Goal: Task Accomplishment & Management: Manage account settings

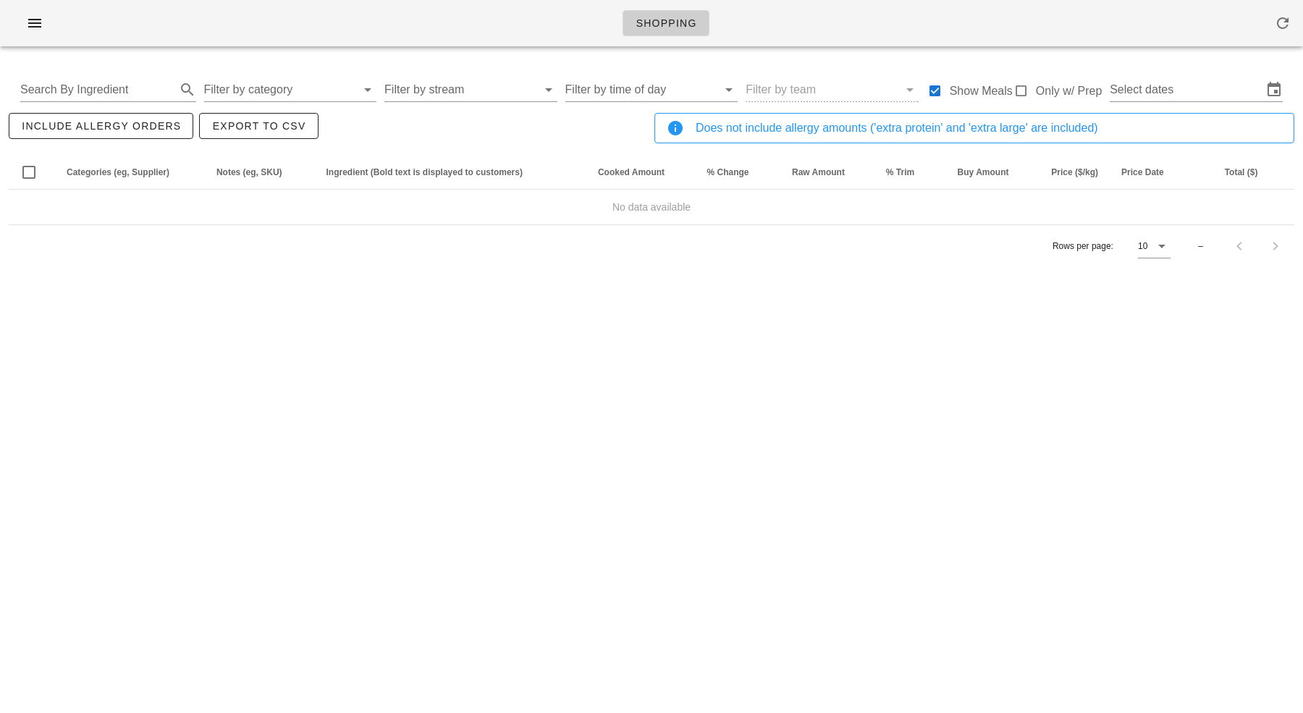
click at [1218, 72] on div "Search By Ingredient Filter by category Filter by stream Filter by time of day …" at bounding box center [652, 90] width 1286 height 46
click at [1208, 89] on input "text" at bounding box center [1186, 89] width 153 height 23
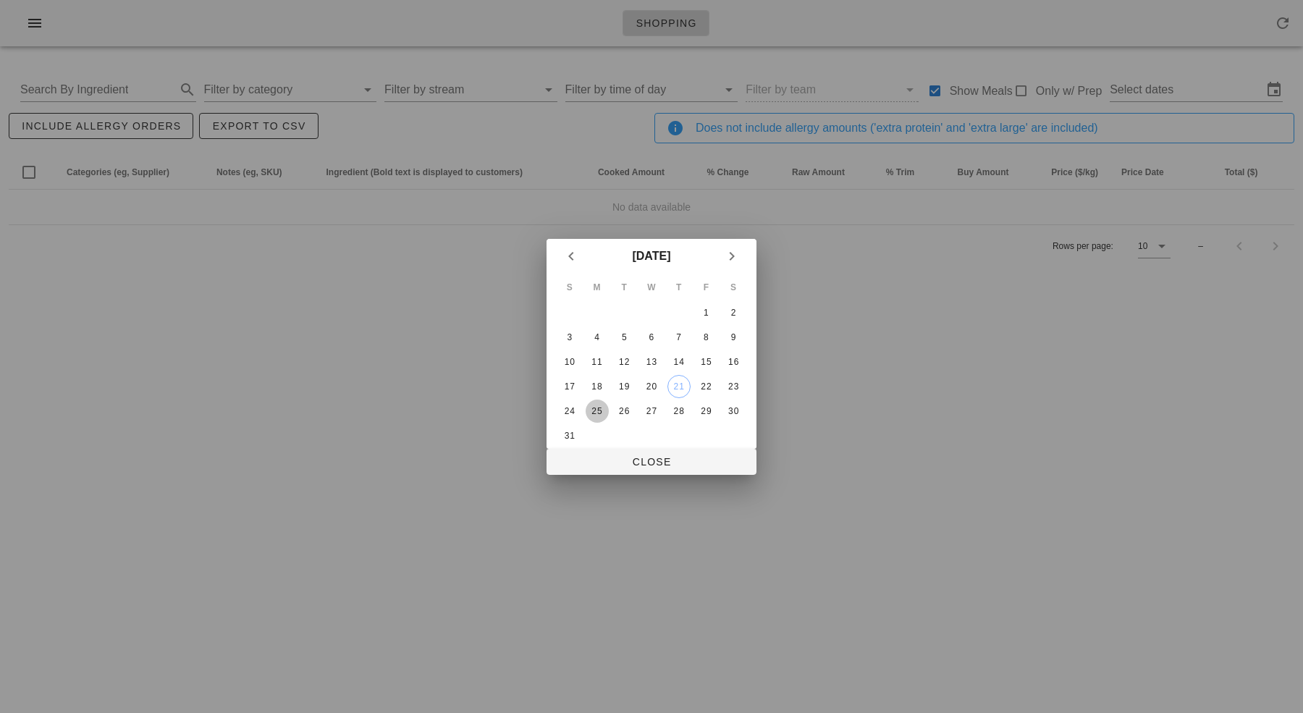
click at [598, 406] on div "25" at bounding box center [597, 411] width 23 height 10
click at [733, 412] on div "30" at bounding box center [733, 411] width 23 height 10
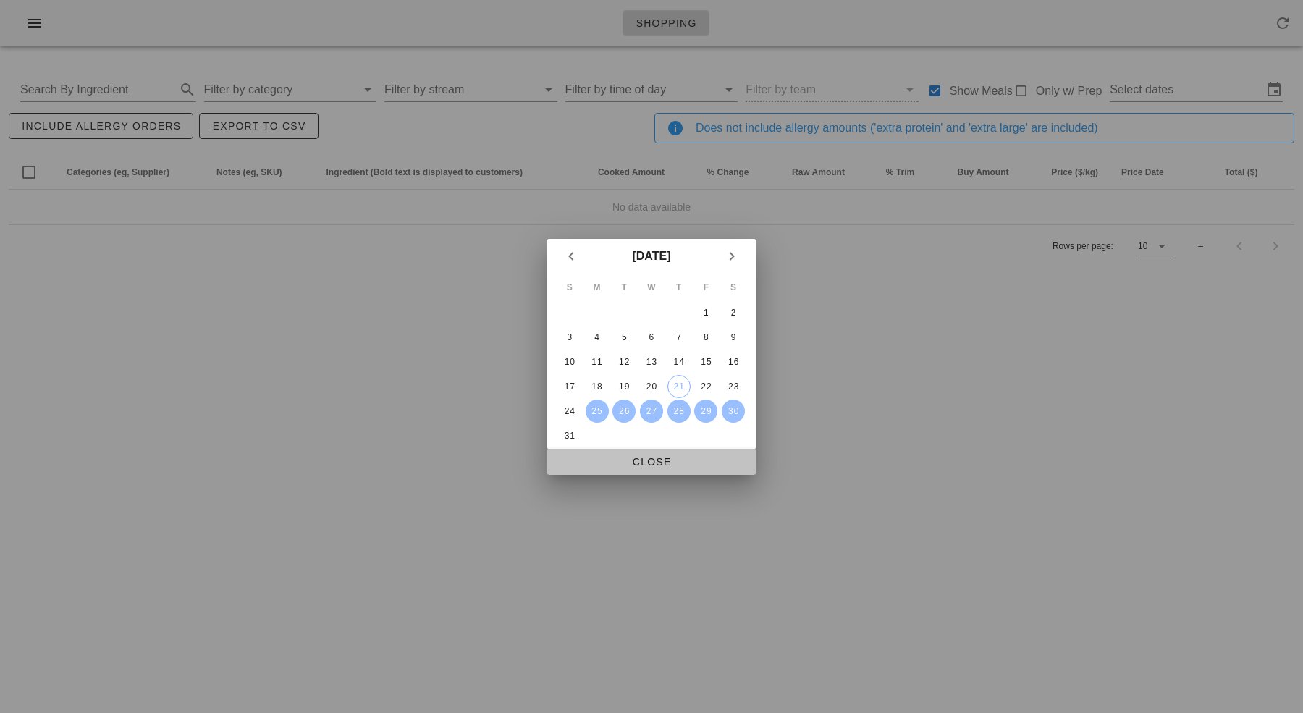
click at [675, 468] on span "Close" at bounding box center [651, 462] width 187 height 12
type input "Mon Aug 25 - Sat Aug 30"
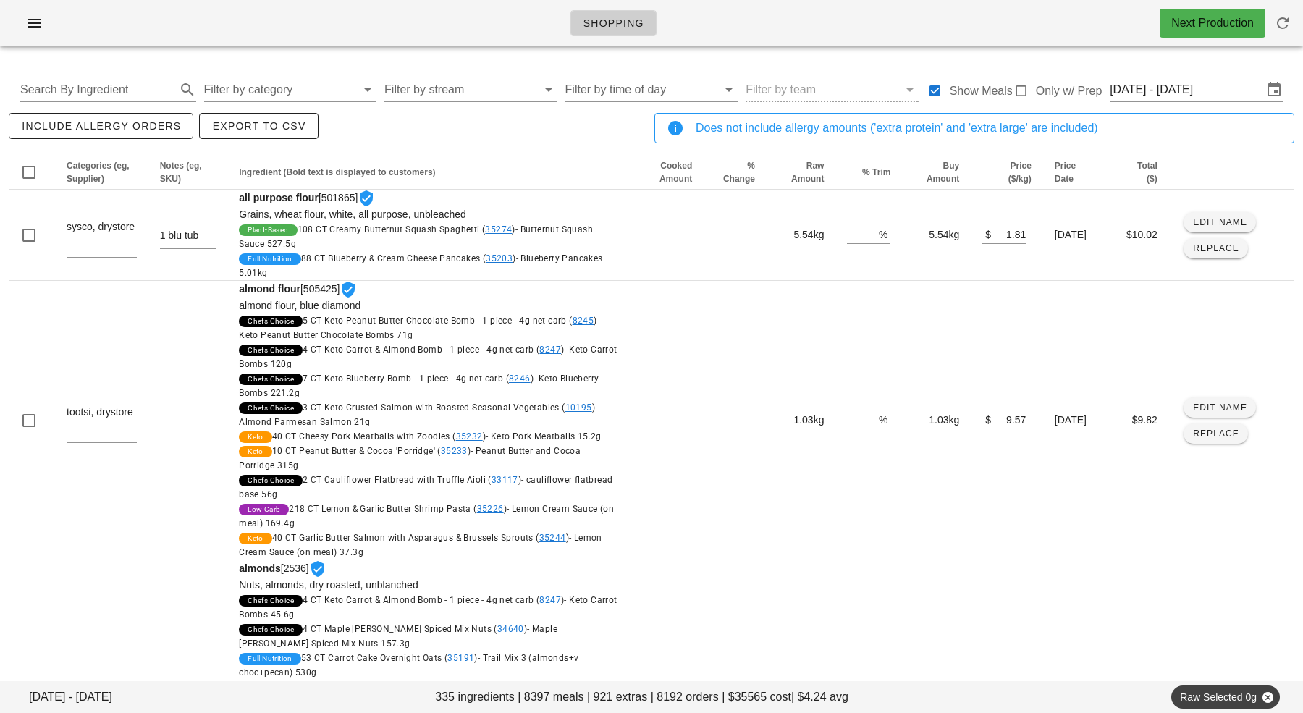
click at [144, 77] on div "Search By Ingredient Filter by category Filter by stream Filter by time of day …" at bounding box center [652, 90] width 1286 height 46
click at [139, 89] on input "text" at bounding box center [96, 89] width 153 height 23
type input "pork"
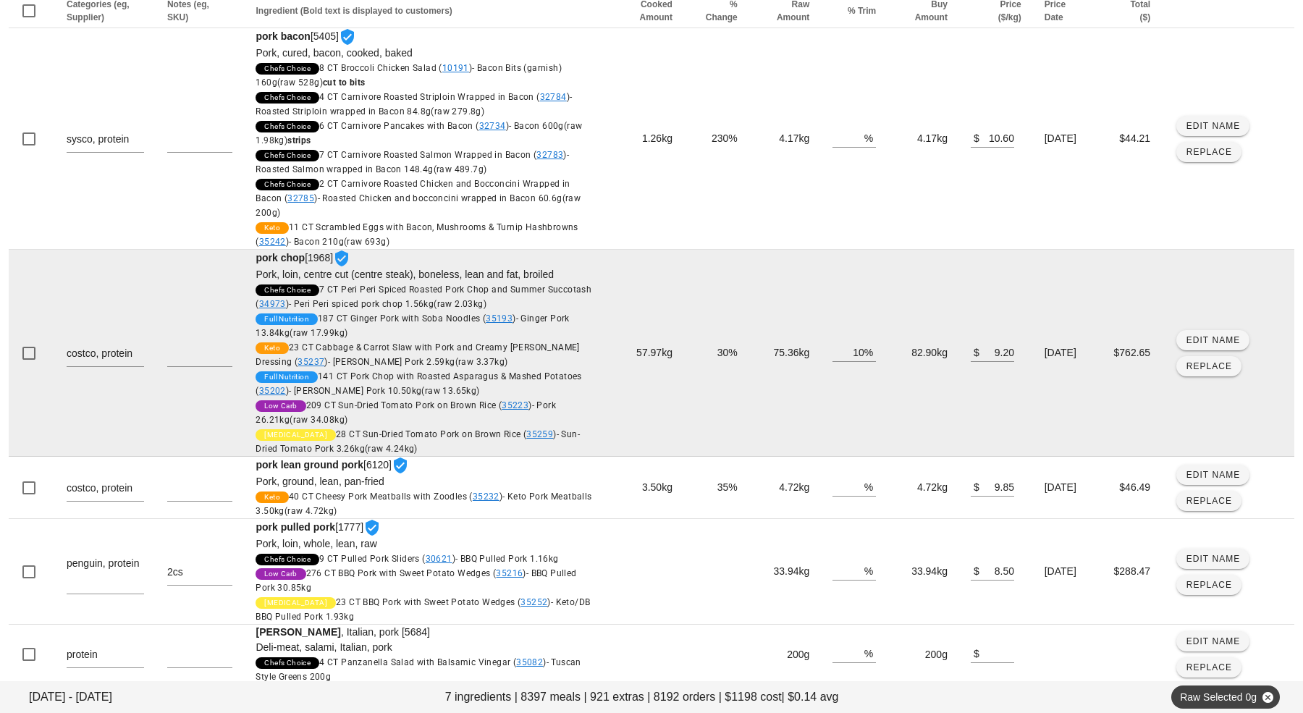
scroll to position [164, 0]
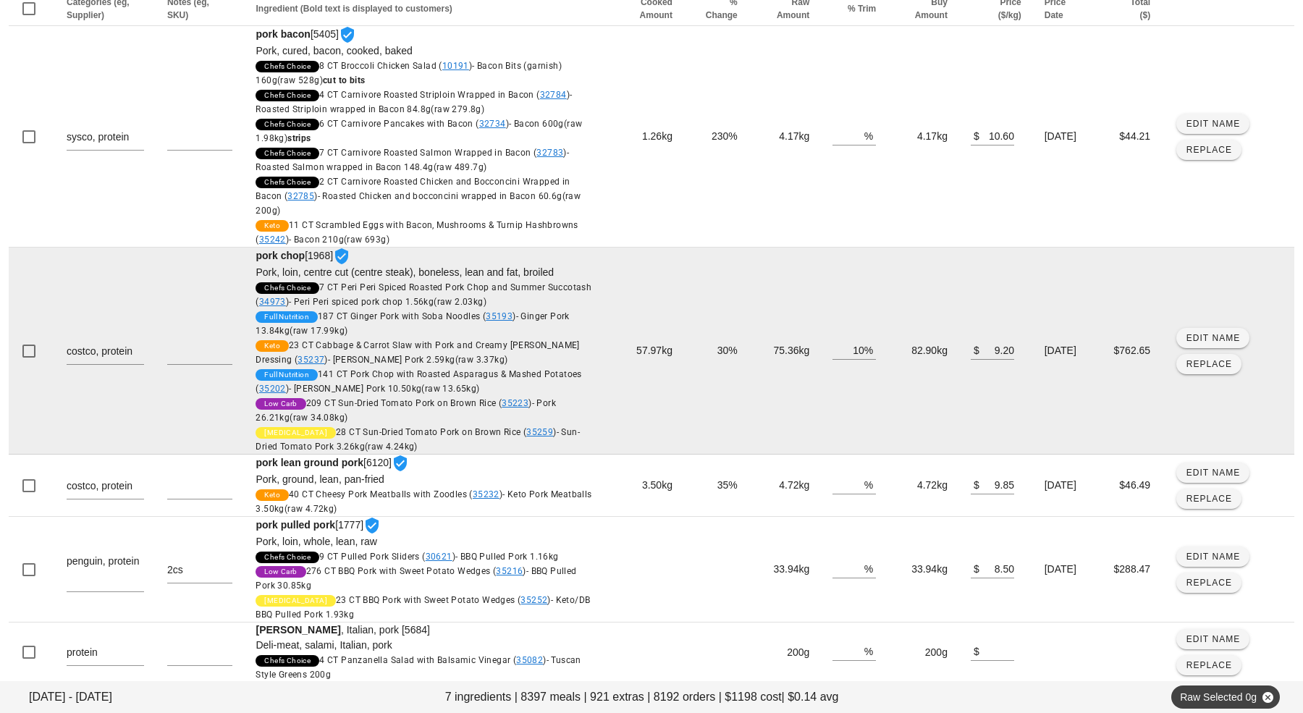
click at [763, 347] on td "75.36kg" at bounding box center [785, 351] width 72 height 207
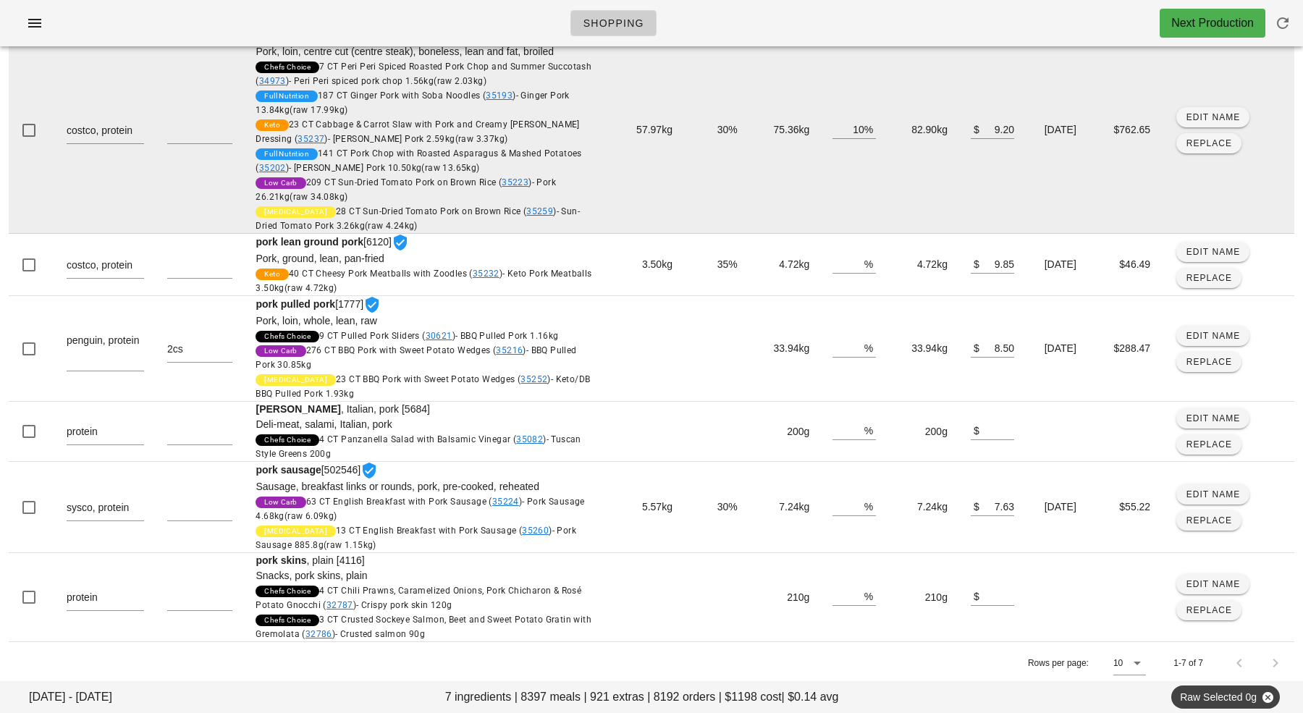
scroll to position [357, 0]
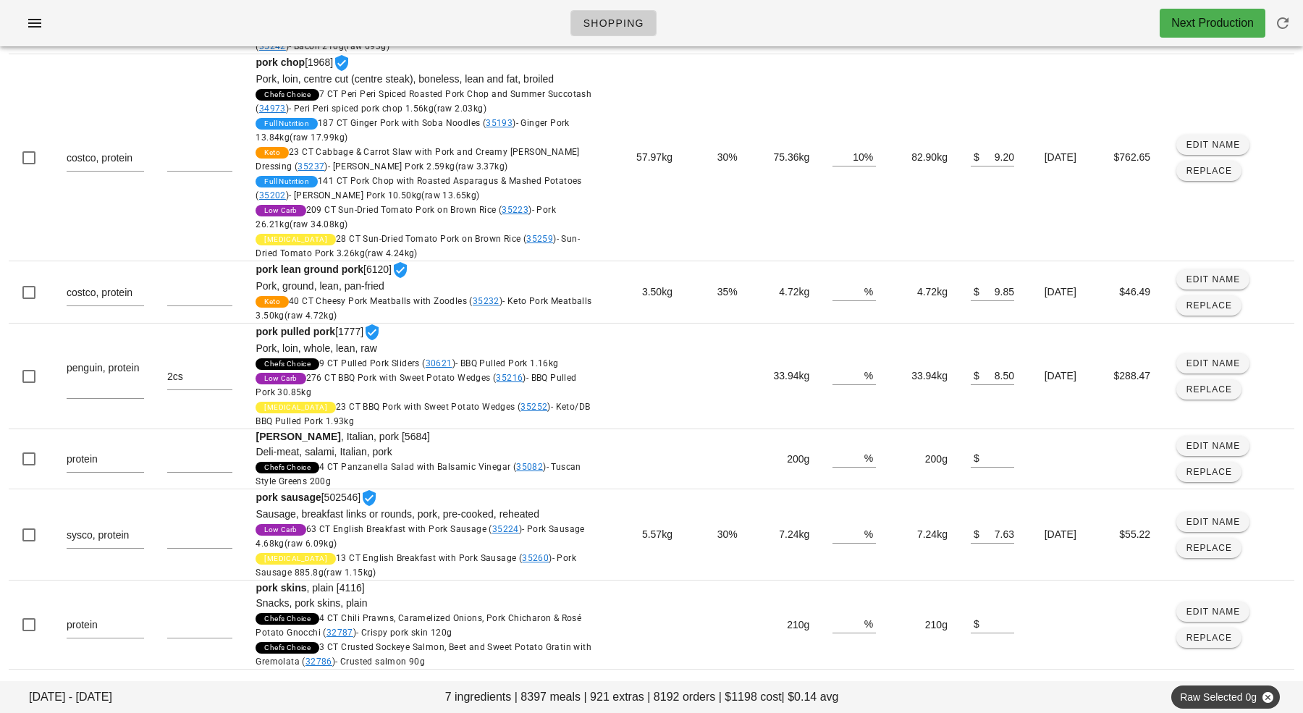
click at [814, 41] on div "Shopping Next Production" at bounding box center [651, 23] width 1303 height 46
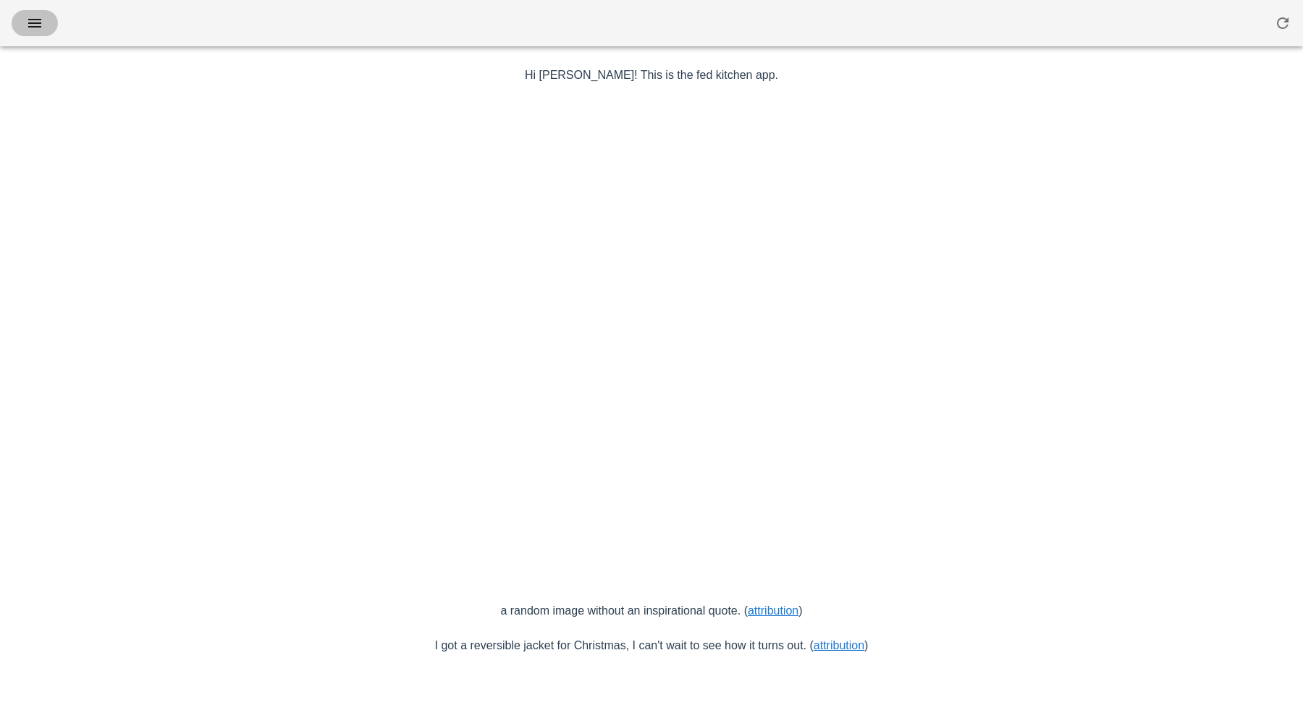
click at [35, 25] on icon "button" at bounding box center [34, 22] width 17 height 17
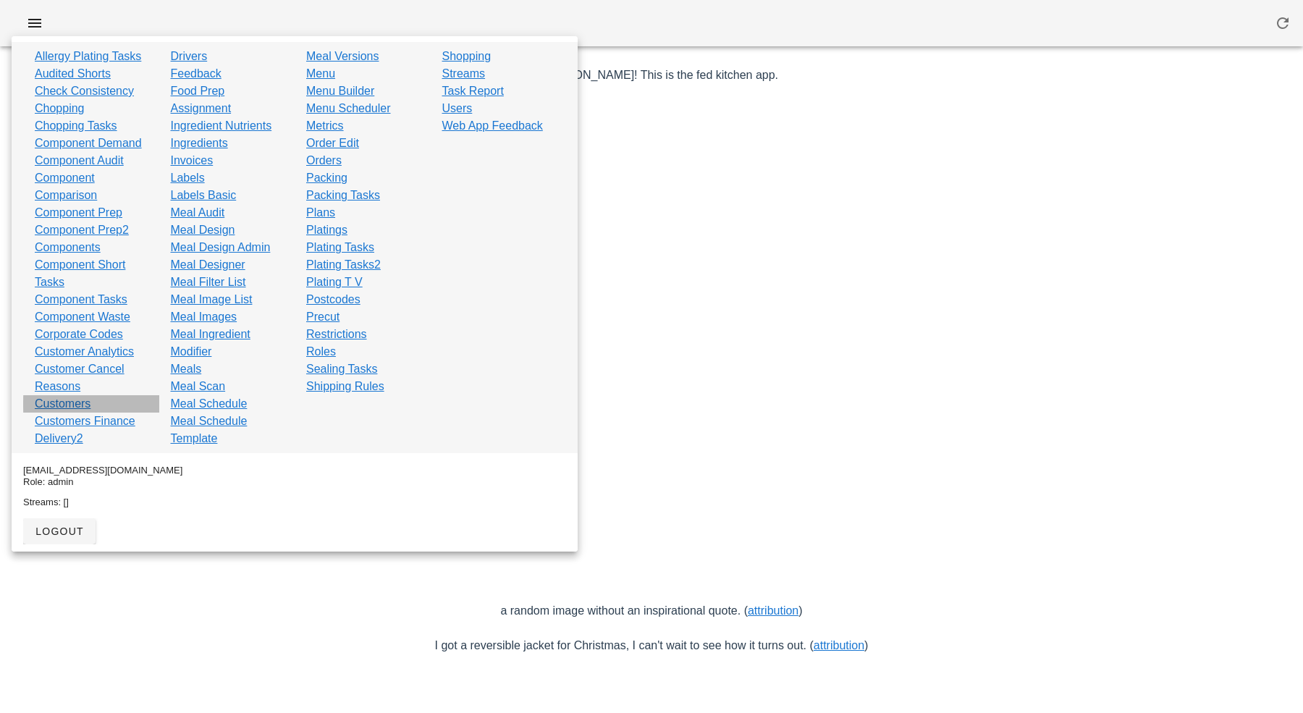
click at [81, 402] on link "Customers" at bounding box center [63, 403] width 56 height 17
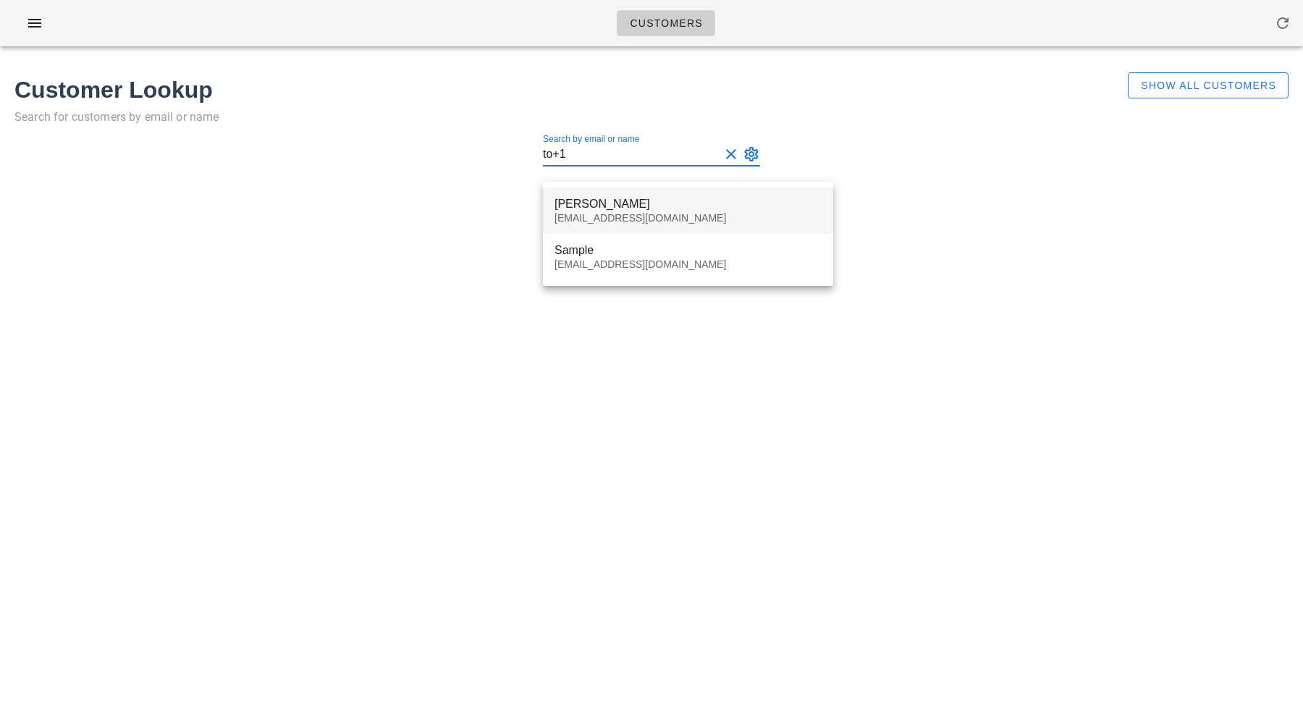
type input "to+1"
click at [596, 216] on div "[EMAIL_ADDRESS][DOMAIN_NAME]" at bounding box center [688, 218] width 267 height 12
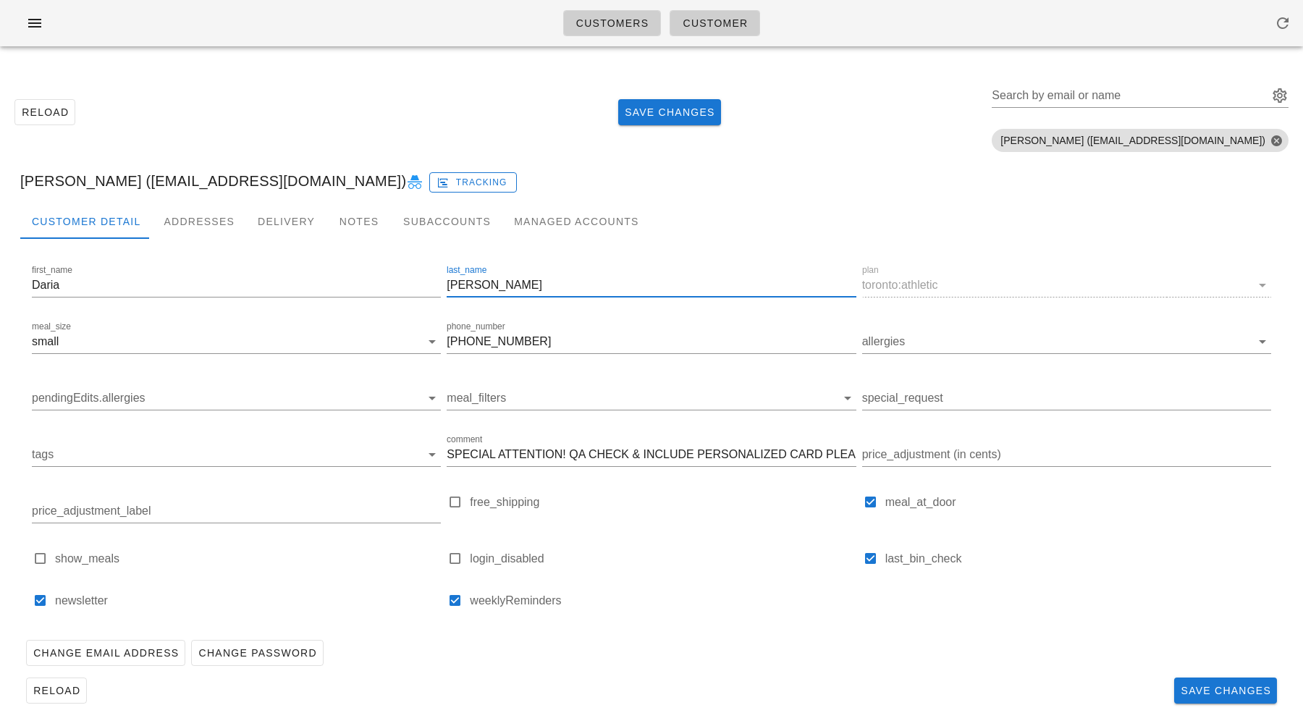
click at [539, 287] on input "[PERSON_NAME]" at bounding box center [651, 285] width 409 height 23
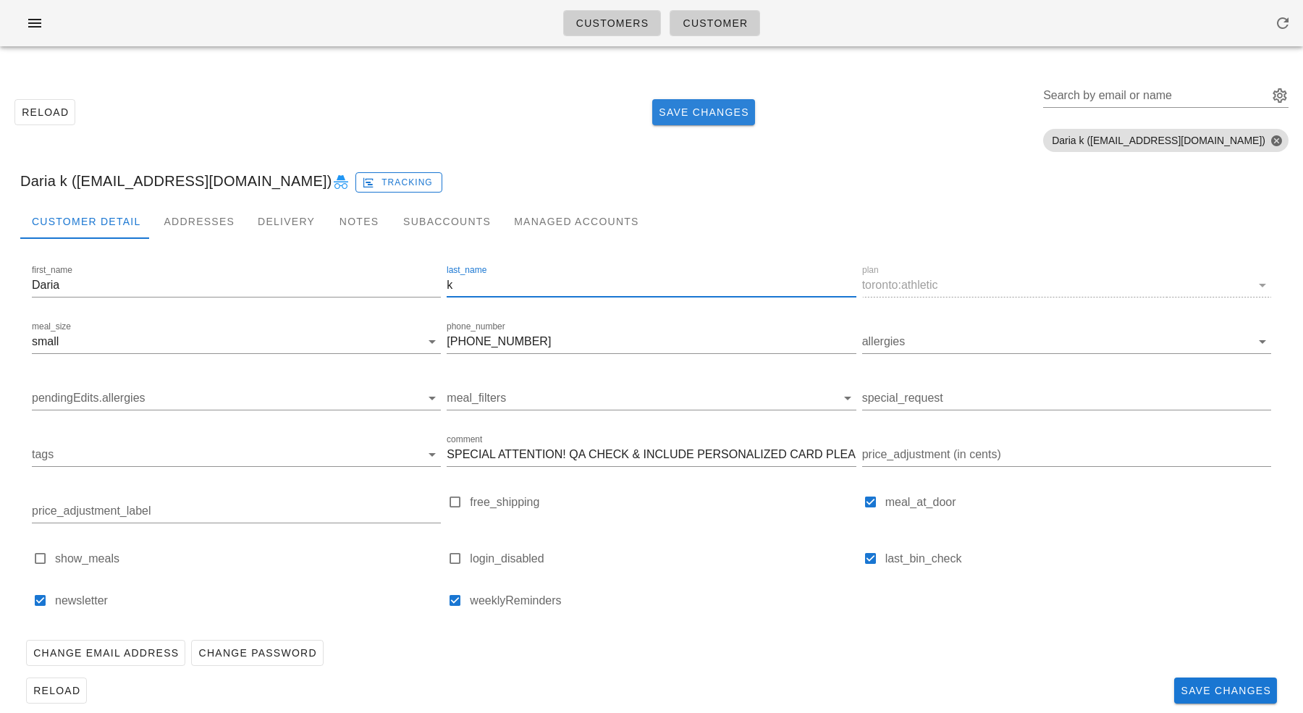
type input "k"
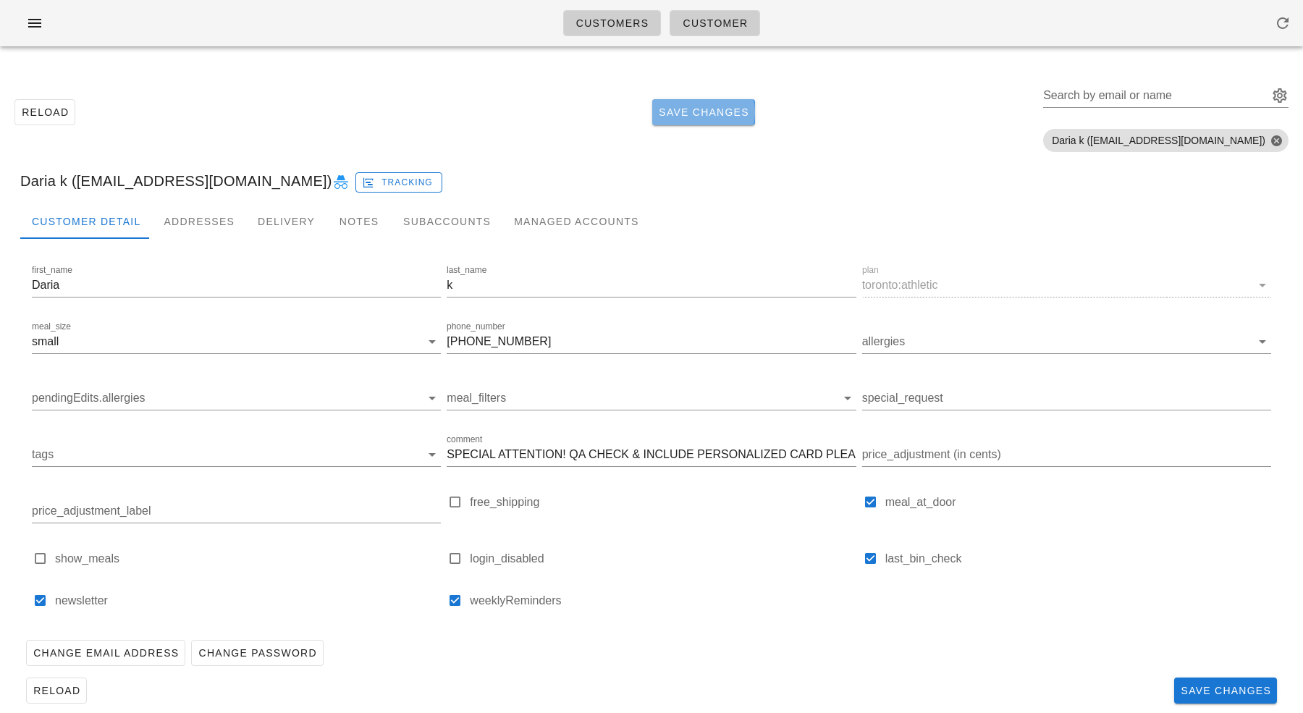
click at [735, 107] on span "Save Changes" at bounding box center [703, 112] width 91 height 12
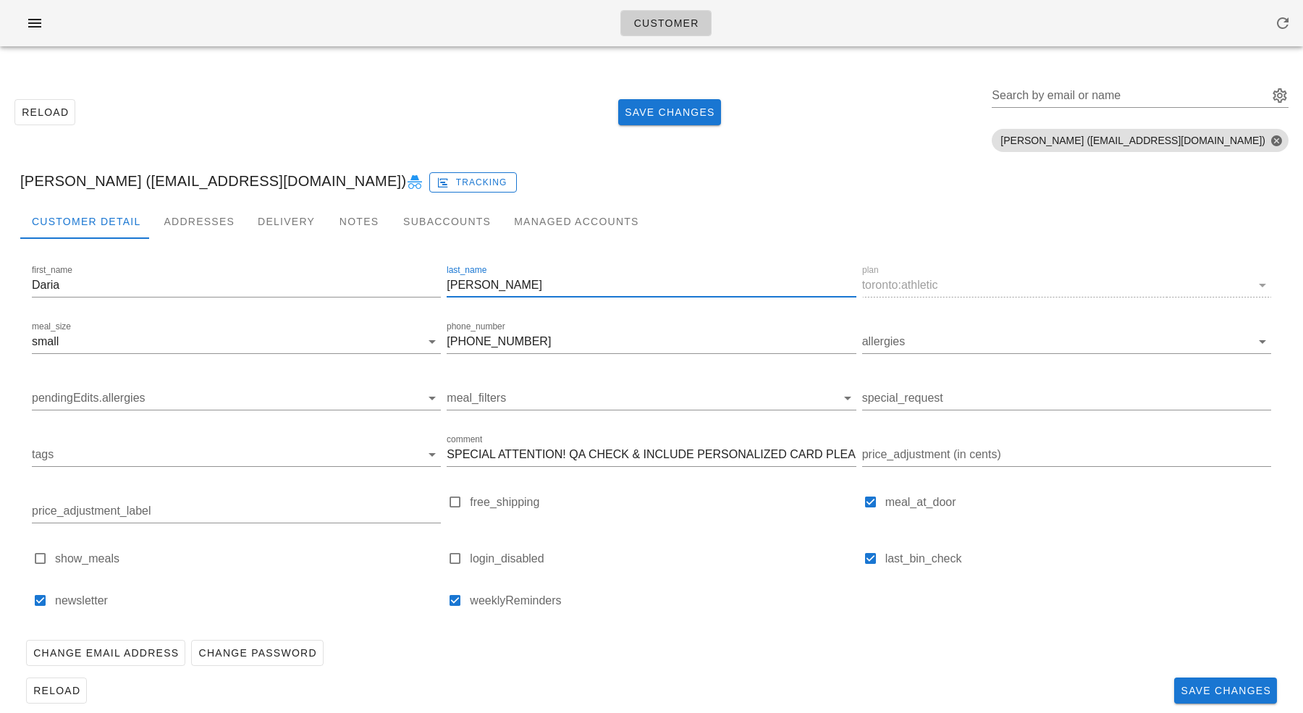
click at [668, 281] on input "[PERSON_NAME]" at bounding box center [651, 285] width 409 height 23
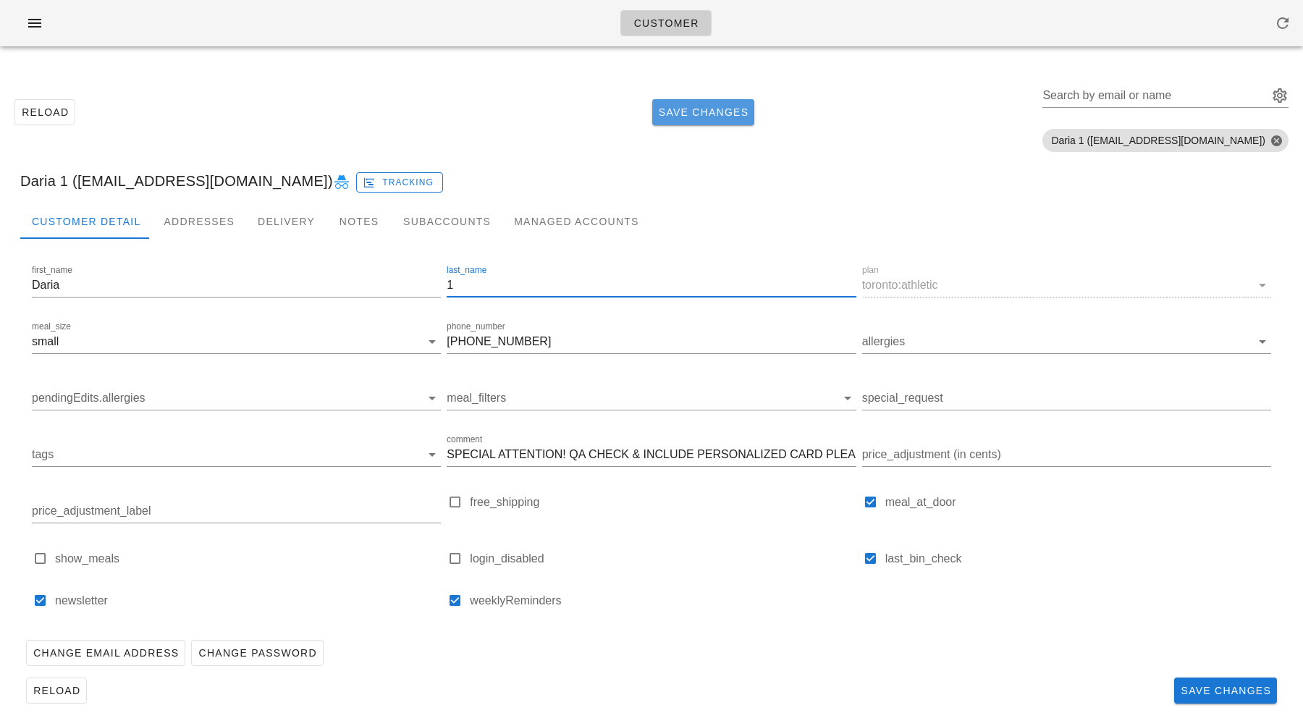
click at [755, 122] on button "Save Changes" at bounding box center [703, 112] width 103 height 26
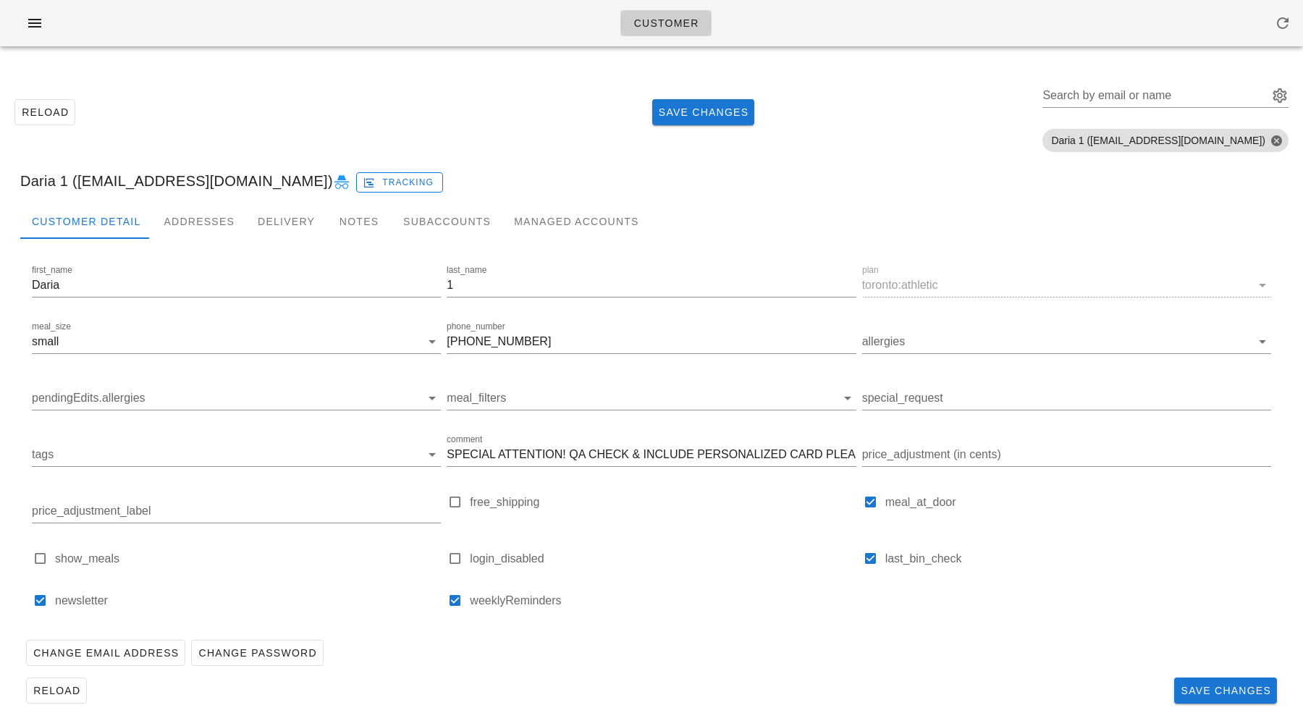
click at [405, 86] on div "Reload Save Changes Search by email or name Include deleted accounts Include Sh…" at bounding box center [652, 112] width 1286 height 91
click at [462, 278] on input "1" at bounding box center [651, 285] width 409 height 23
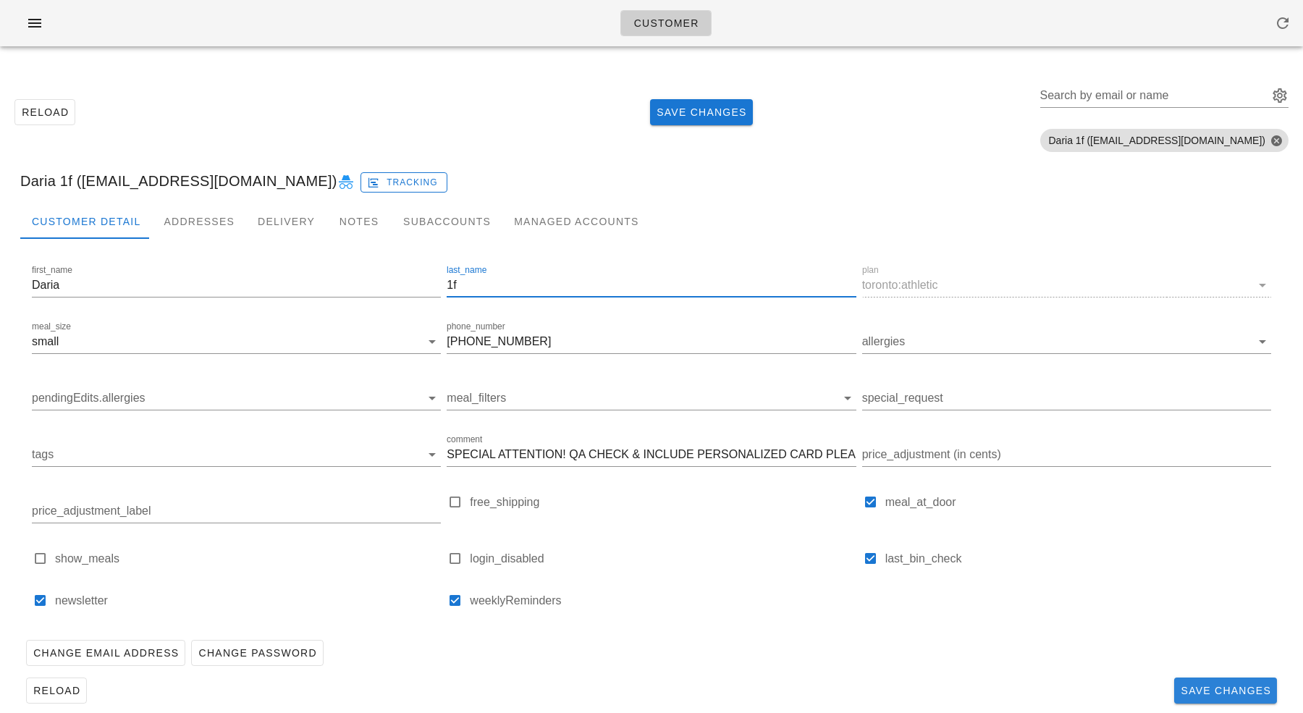
type input "1f"
click at [1194, 691] on span "Save Changes" at bounding box center [1225, 691] width 91 height 12
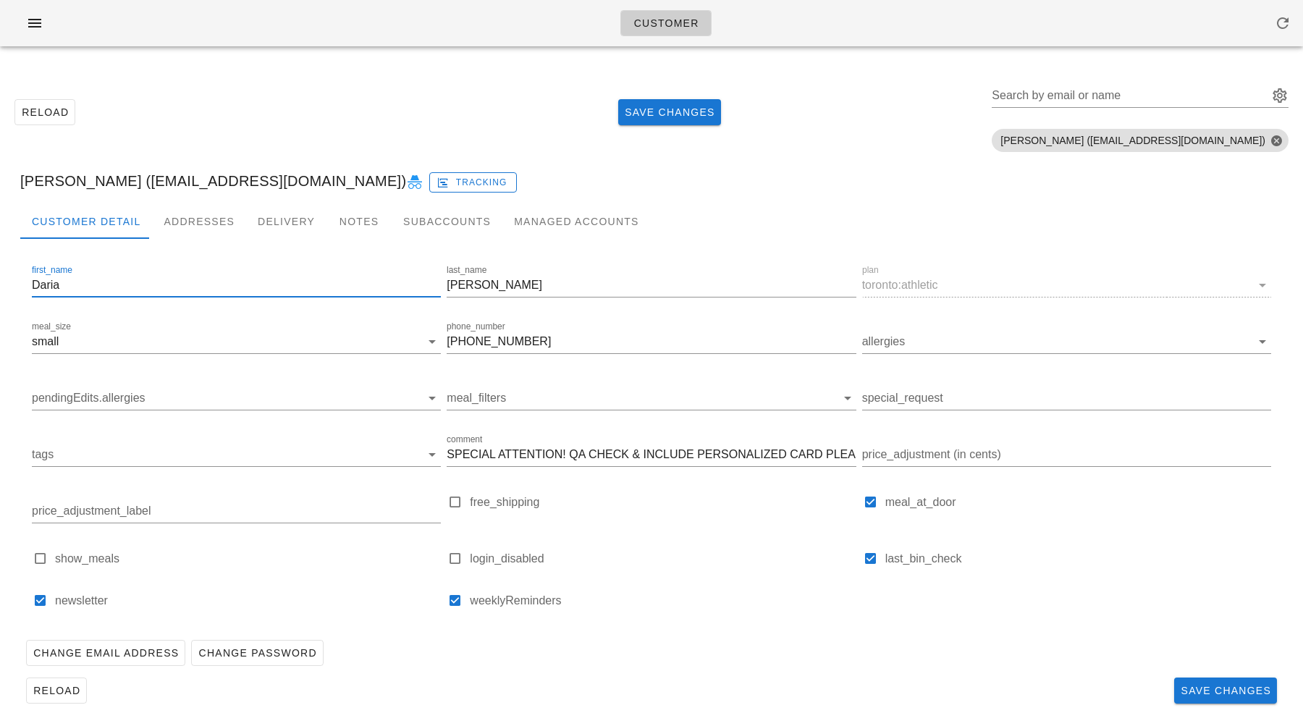
click at [371, 279] on input "Daria" at bounding box center [236, 285] width 409 height 23
click at [247, 61] on div "Reload Save Changes Search by email or name Include deleted accounts Include Sh…" at bounding box center [651, 394] width 1303 height 672
click at [27, 12] on button "button" at bounding box center [35, 23] width 46 height 26
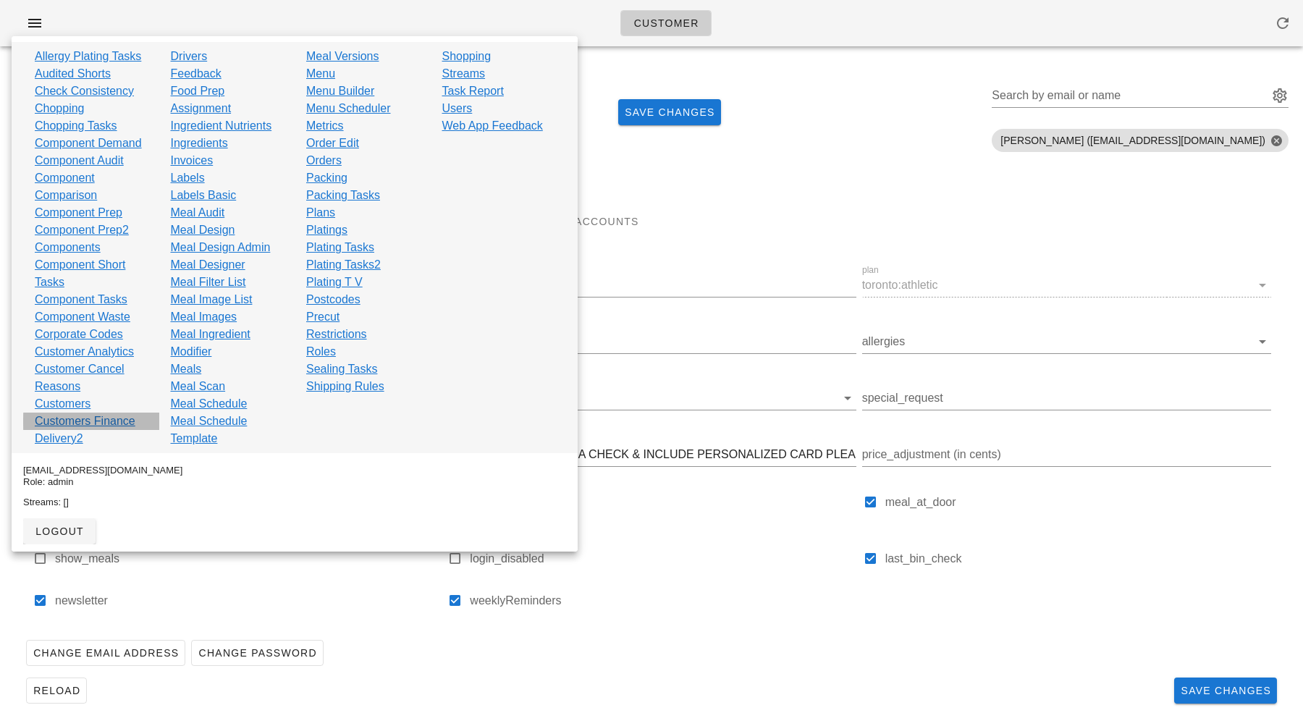
click at [64, 415] on link "Customers Finance" at bounding box center [85, 421] width 101 height 17
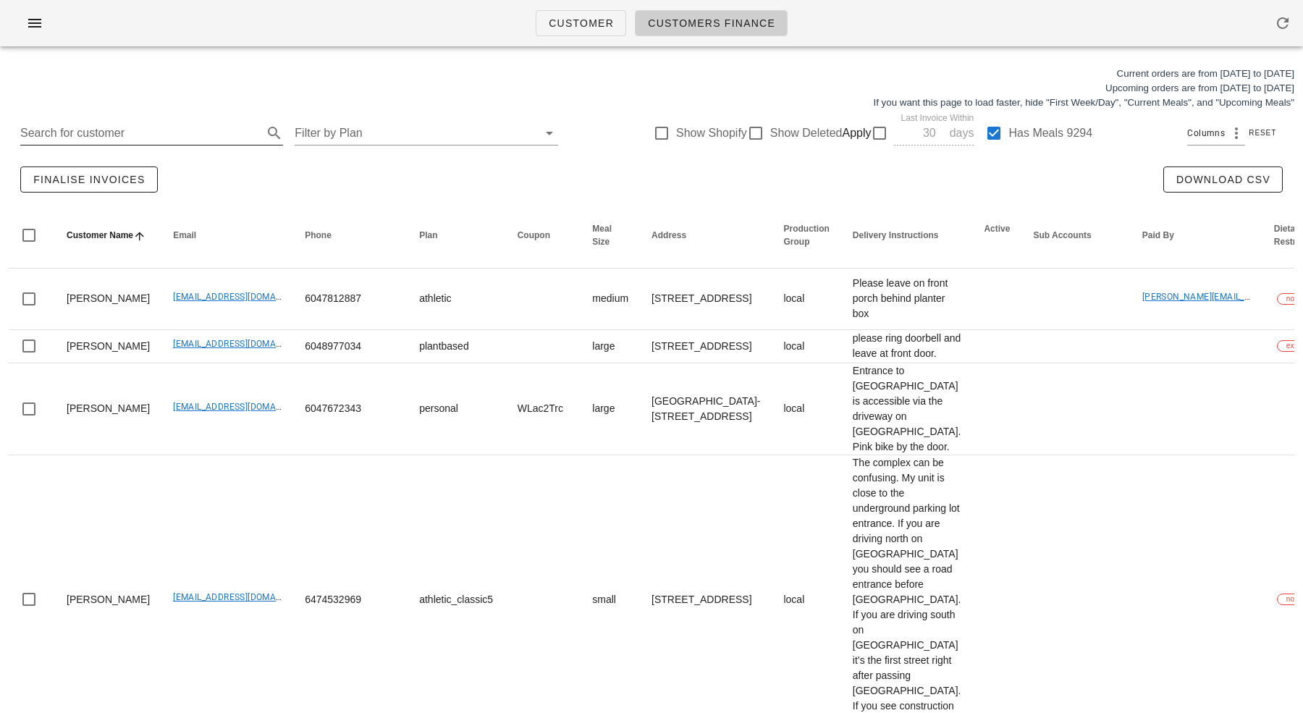
click at [148, 127] on input "Search for customer" at bounding box center [140, 133] width 240 height 23
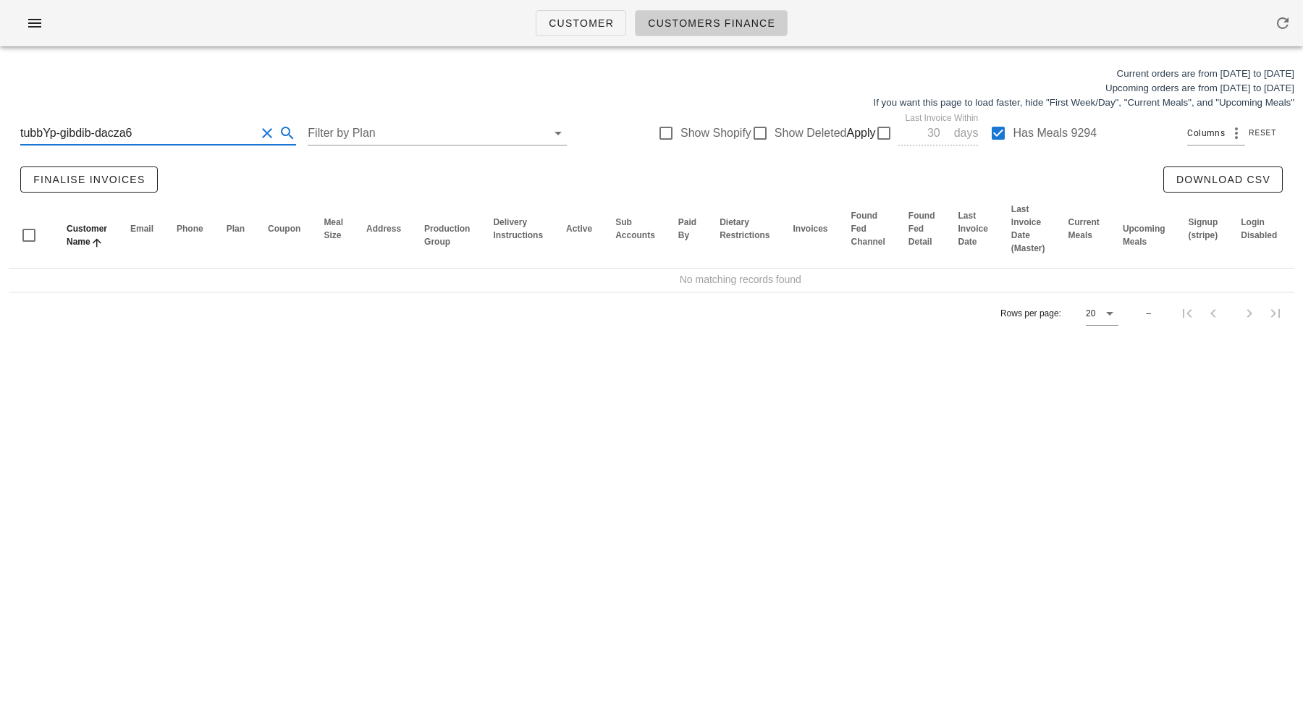
click at [145, 136] on input "tubbYp-gibdib-dacza6" at bounding box center [137, 133] width 235 height 23
type input "to+1"
click at [996, 128] on div at bounding box center [998, 133] width 25 height 25
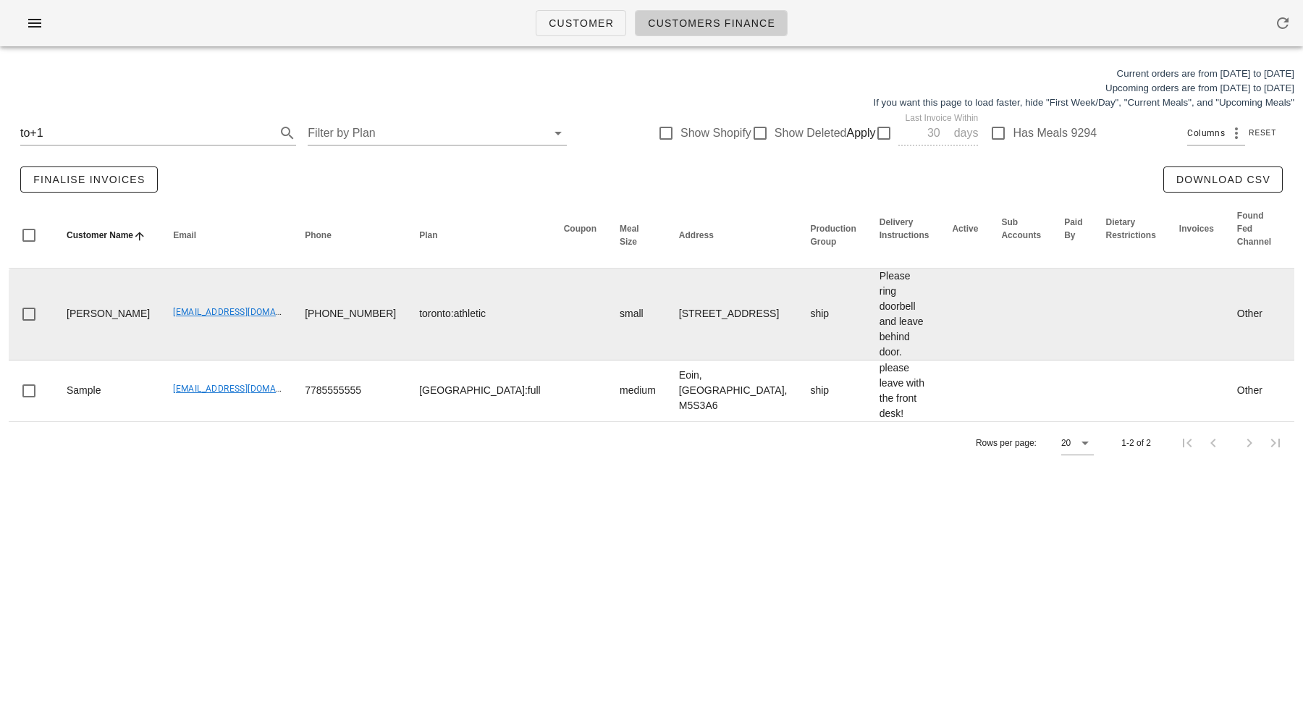
click at [868, 319] on td "Please ring doorbell and leave behind door." at bounding box center [904, 315] width 73 height 92
click at [29, 313] on div at bounding box center [29, 314] width 25 height 25
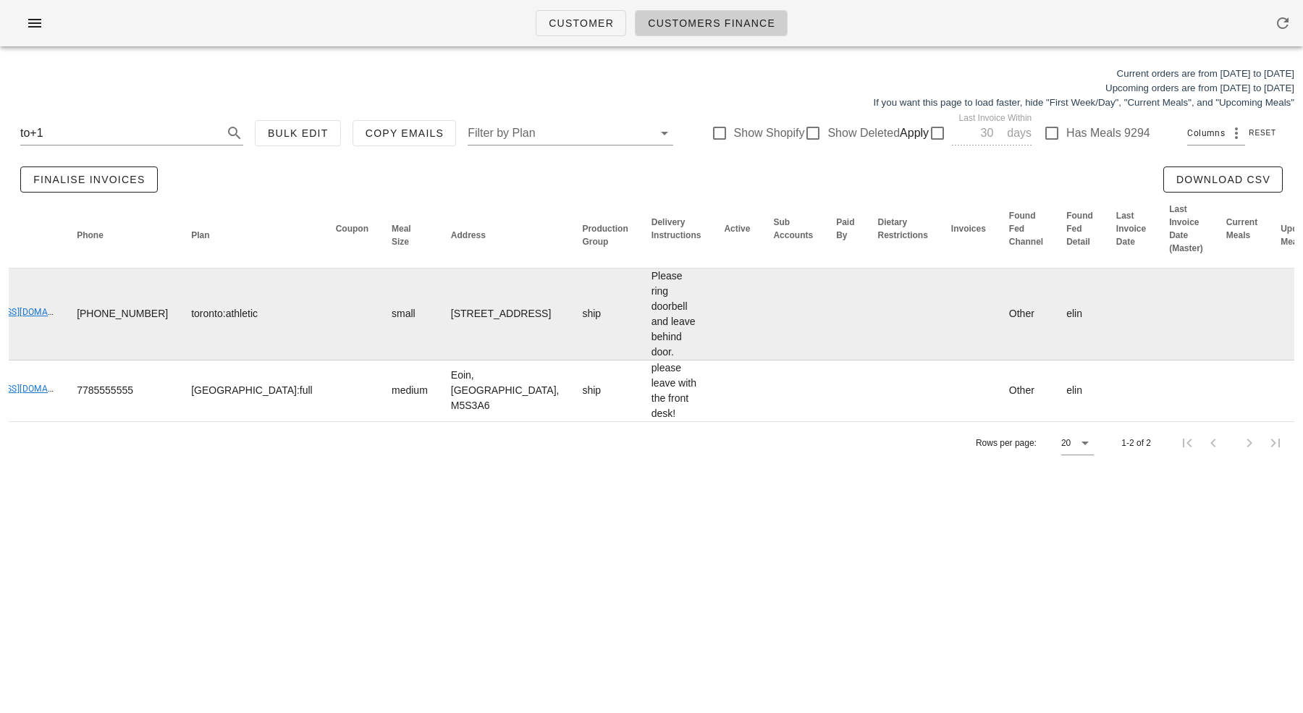
scroll to position [0, 342]
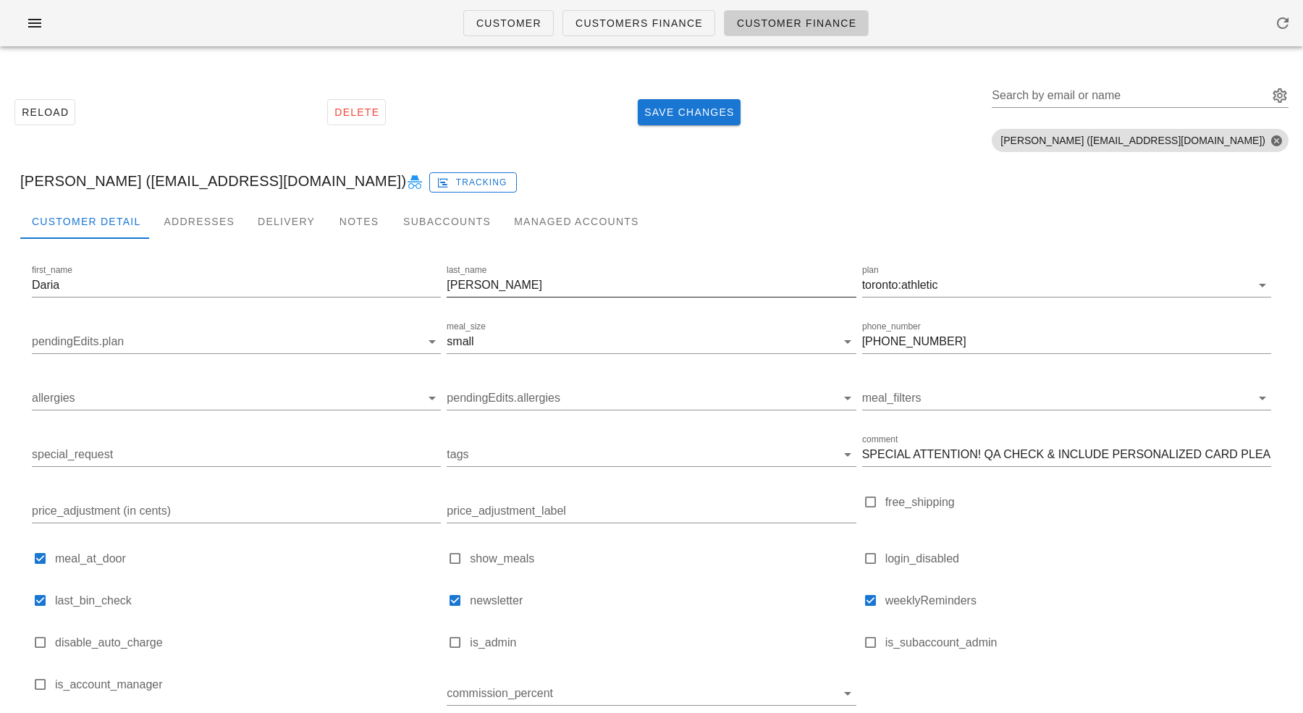
click at [711, 271] on div "last_name [PERSON_NAME]" at bounding box center [651, 289] width 409 height 48
click at [680, 282] on input "[PERSON_NAME]" at bounding box center [651, 285] width 409 height 23
type input "K"
click at [735, 115] on span "Save Changes" at bounding box center [689, 112] width 91 height 12
